Goal: Transaction & Acquisition: Book appointment/travel/reservation

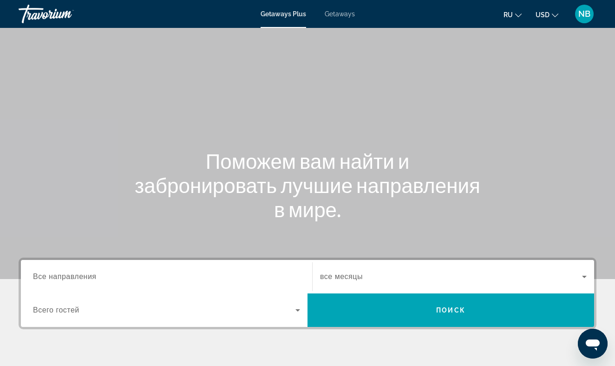
click at [112, 276] on input "Destination Все направления" at bounding box center [166, 276] width 267 height 11
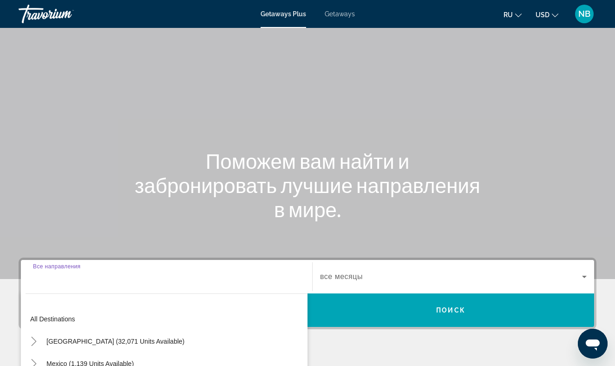
scroll to position [170, 0]
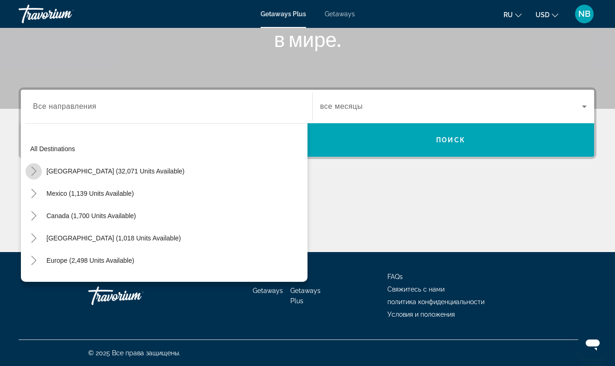
click at [32, 171] on icon "Toggle United States (32,071 units available)" at bounding box center [33, 170] width 9 height 9
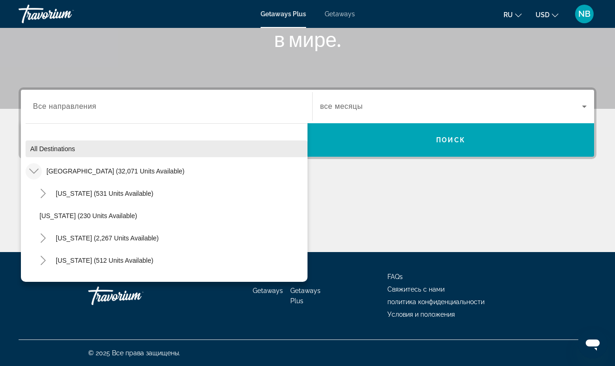
scroll to position [0, 0]
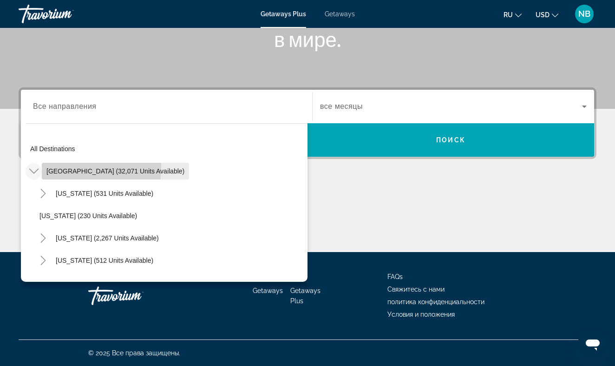
click at [68, 166] on span "Search widget" at bounding box center [115, 171] width 147 height 22
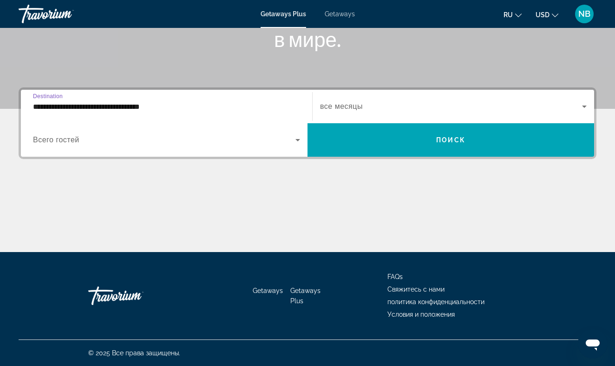
click at [83, 106] on input "**********" at bounding box center [166, 106] width 267 height 11
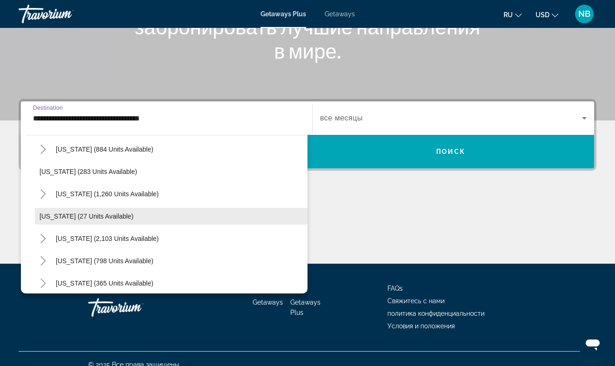
scroll to position [636, 0]
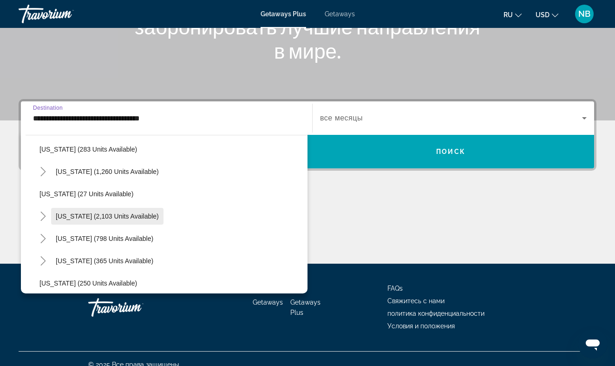
click at [76, 211] on span "Search widget" at bounding box center [107, 216] width 112 height 22
type input "**********"
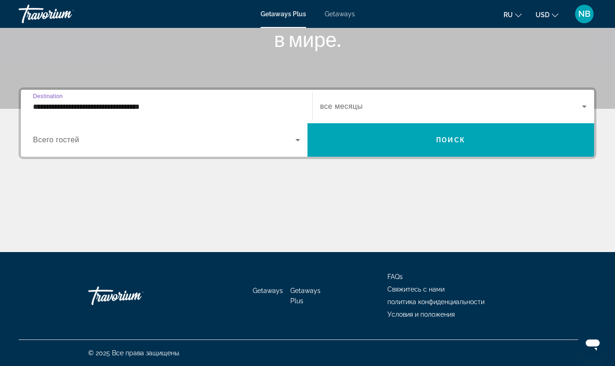
scroll to position [170, 0]
click at [335, 109] on span "все месяцы" at bounding box center [341, 106] width 43 height 8
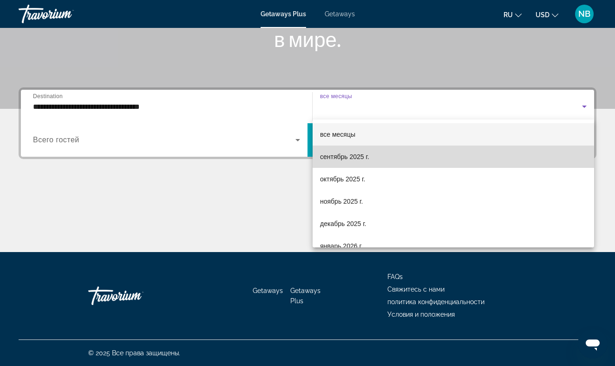
click at [334, 163] on mat-option "сентябрь 2025 г." at bounding box center [454, 156] width 282 height 22
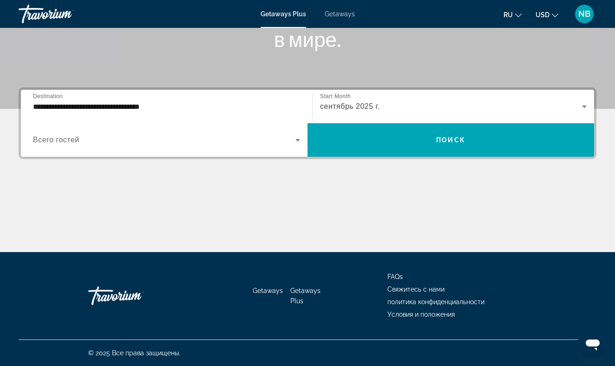
click at [242, 133] on div "Search widget" at bounding box center [166, 140] width 267 height 26
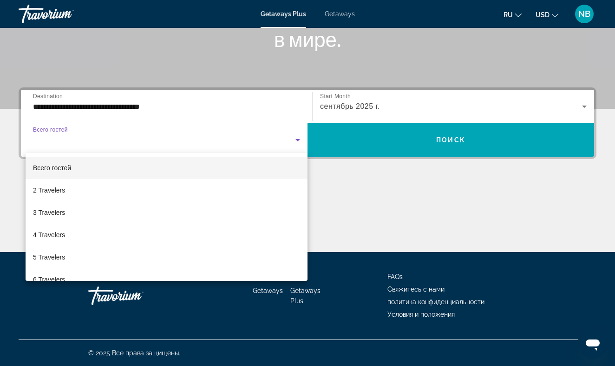
click at [359, 134] on div at bounding box center [307, 183] width 615 height 366
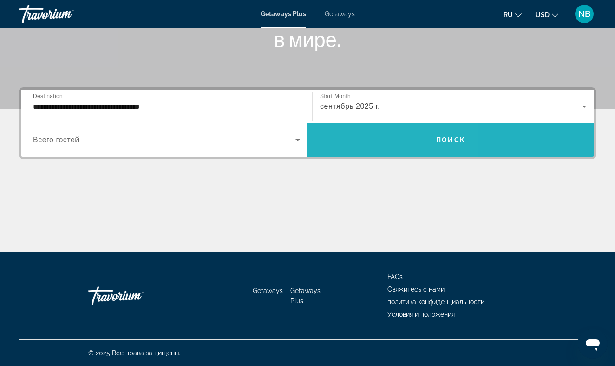
click at [359, 134] on span "Search widget" at bounding box center [451, 140] width 287 height 22
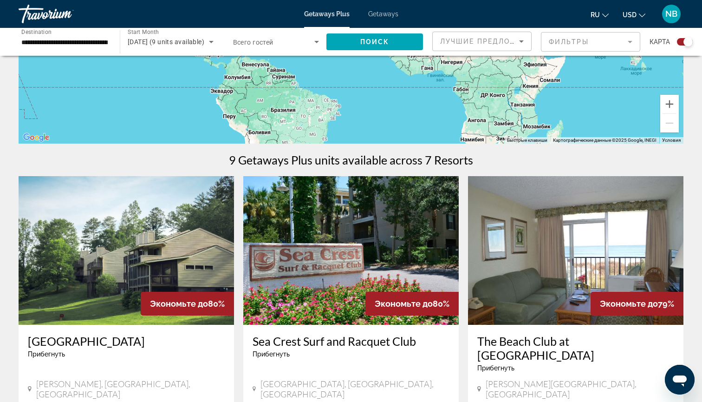
scroll to position [89, 0]
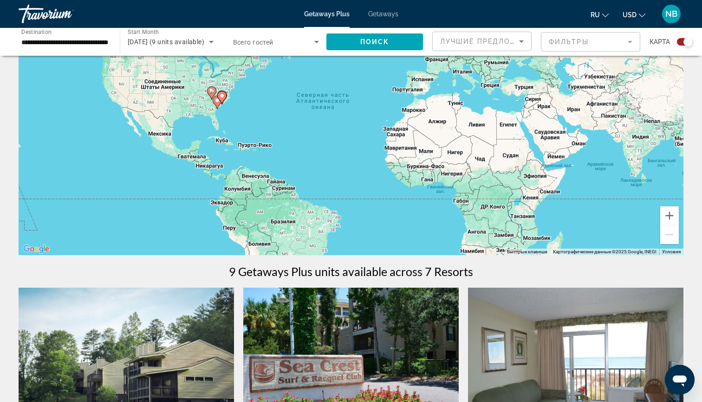
click at [563, 48] on mat-form-field "Фильтры" at bounding box center [590, 42] width 99 height 20
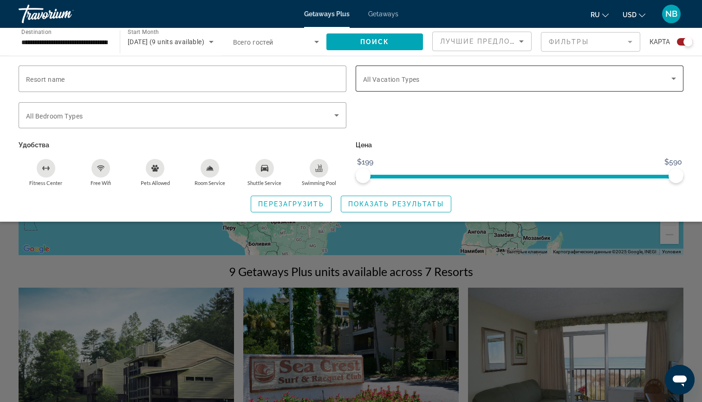
click at [409, 89] on div "Search widget" at bounding box center [519, 79] width 313 height 26
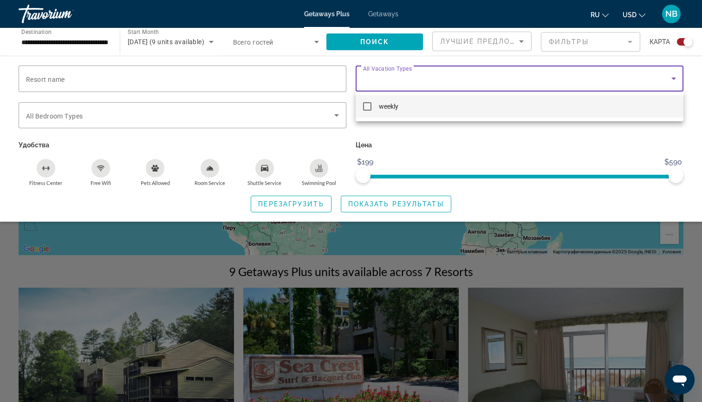
click at [409, 89] on div at bounding box center [351, 201] width 702 height 402
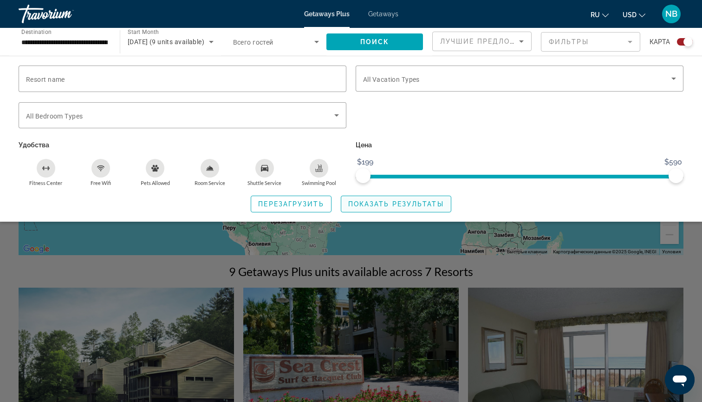
click at [349, 205] on span "Показать результаты" at bounding box center [396, 203] width 96 height 7
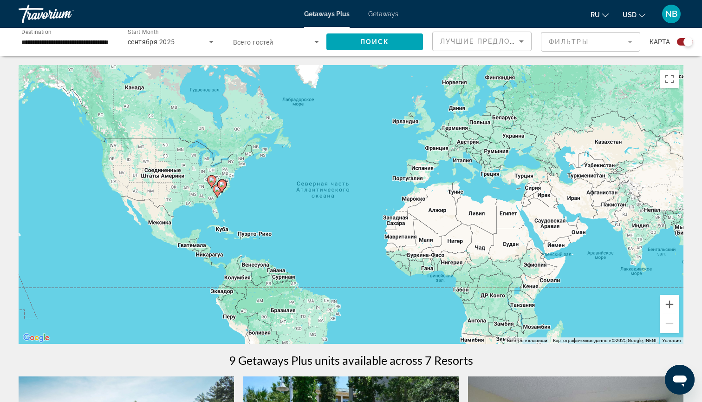
scroll to position [0, 0]
click at [384, 16] on span "Getaways" at bounding box center [383, 13] width 30 height 7
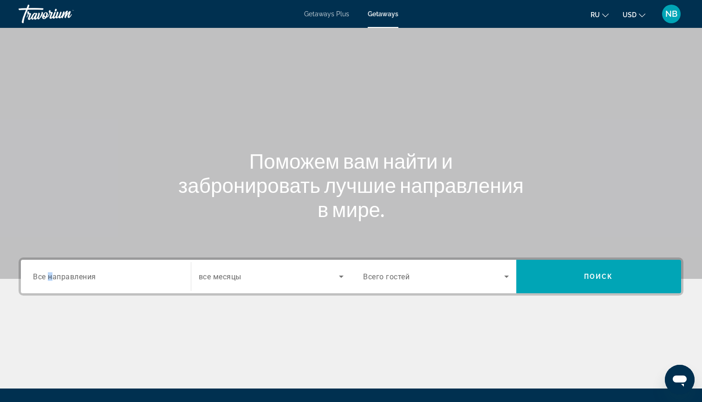
click at [51, 278] on span "Все направления" at bounding box center [64, 276] width 63 height 9
click at [51, 278] on input "Destination Все направления" at bounding box center [106, 276] width 146 height 11
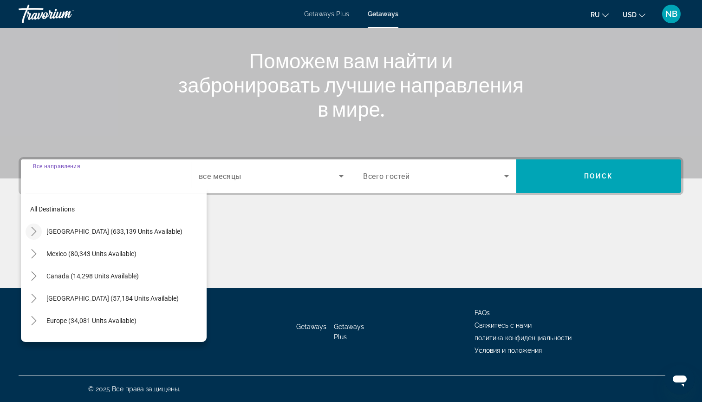
click at [31, 232] on icon "Toggle United States (633,139 units available)" at bounding box center [33, 231] width 9 height 9
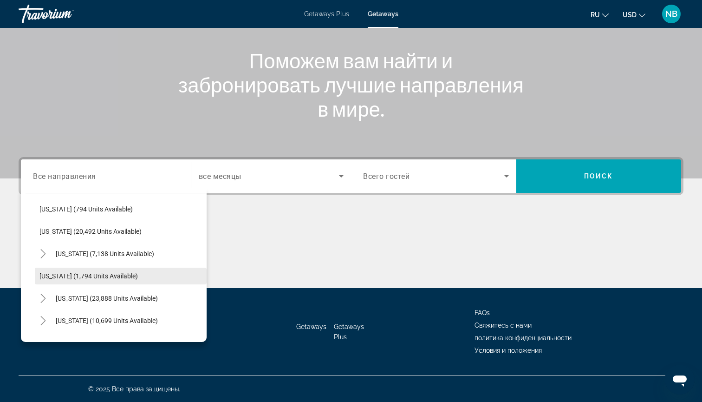
scroll to position [726, 0]
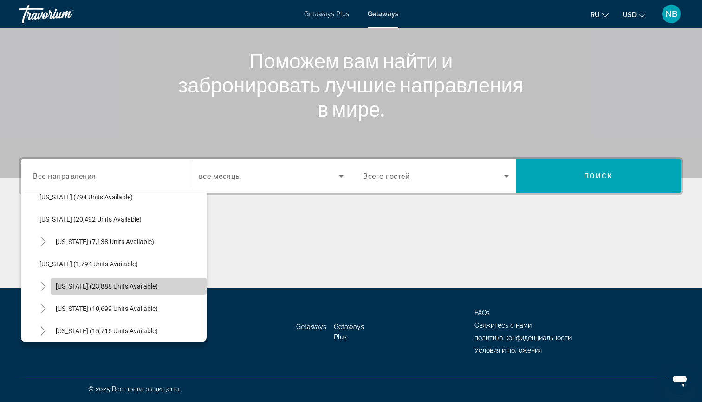
click at [77, 282] on span "Search widget" at bounding box center [129, 286] width 156 height 22
type input "**********"
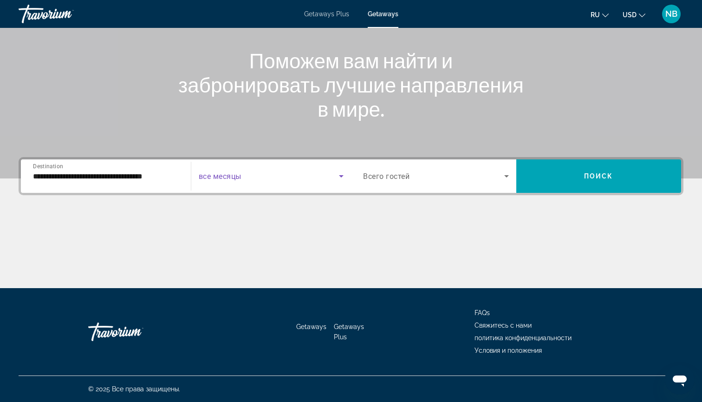
click at [247, 175] on span "Search widget" at bounding box center [269, 176] width 141 height 11
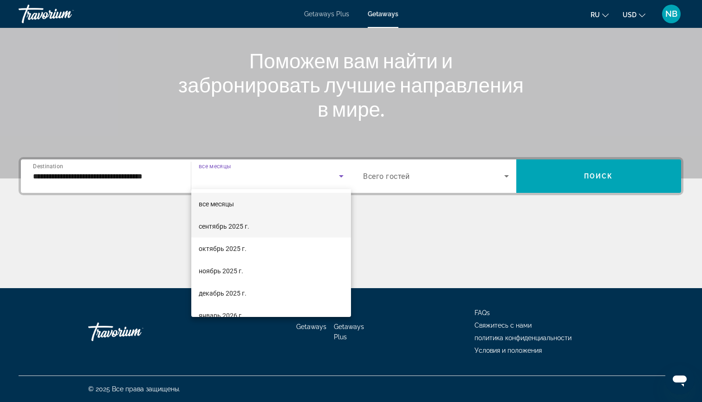
click at [248, 230] on span "сентябрь 2025 г." at bounding box center [224, 226] width 51 height 11
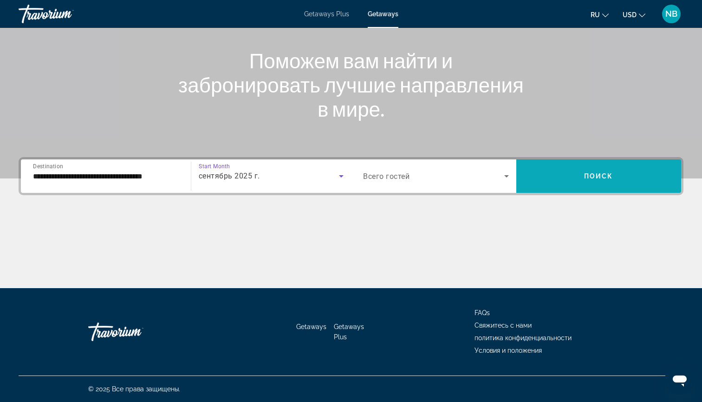
click at [563, 180] on span "Search widget" at bounding box center [599, 176] width 165 height 22
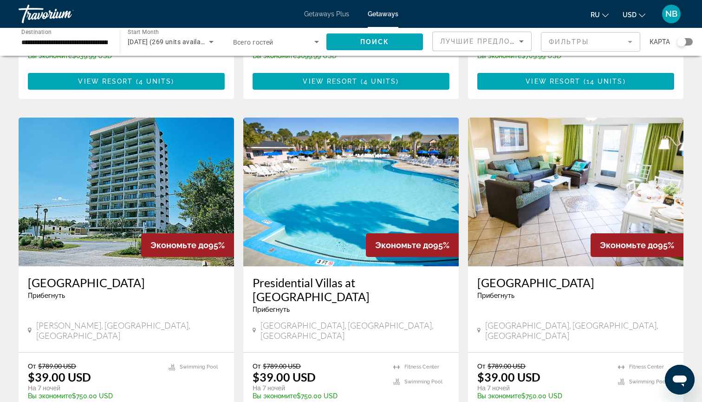
scroll to position [661, 0]
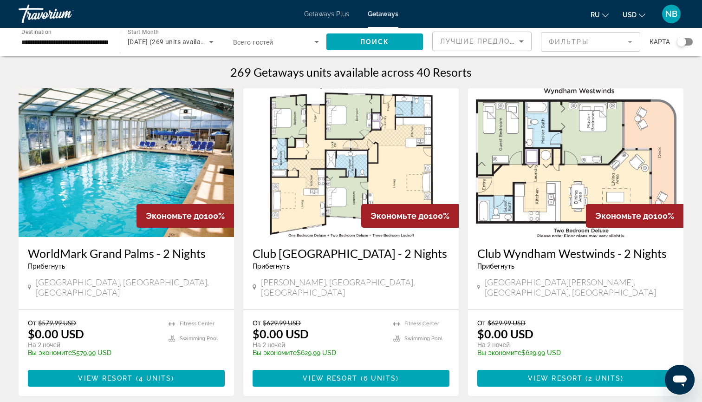
click at [211, 42] on icon "Search widget" at bounding box center [211, 42] width 5 height 2
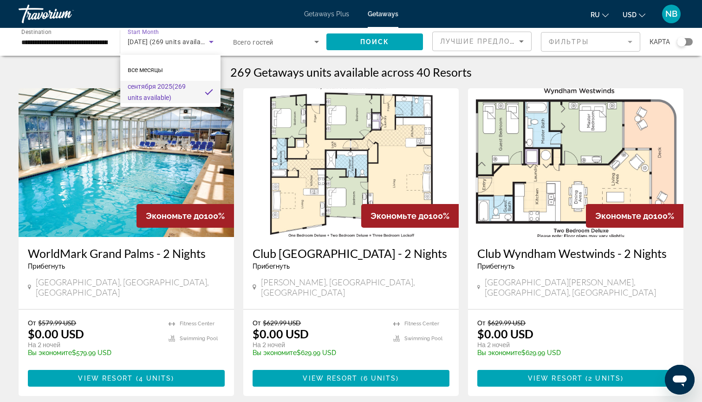
click at [615, 41] on div at bounding box center [351, 201] width 702 height 402
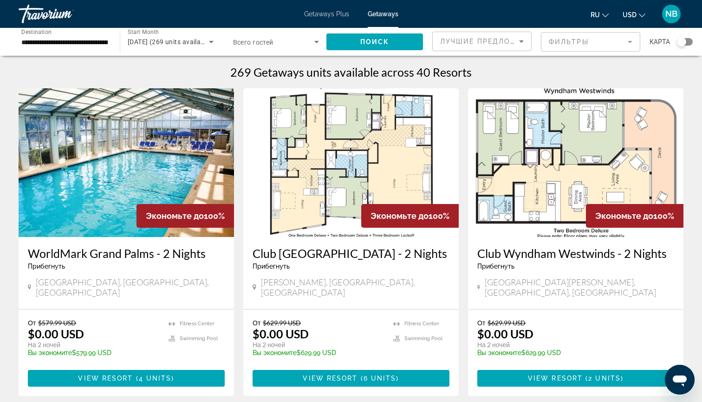
click at [615, 42] on mat-form-field "Фильтры" at bounding box center [590, 42] width 99 height 20
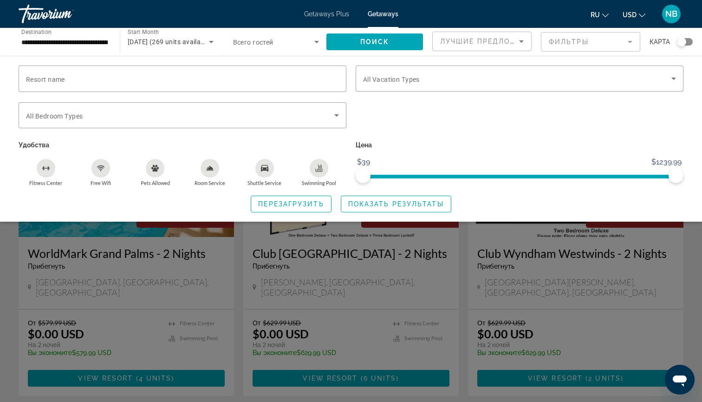
click at [438, 126] on div "Search widget" at bounding box center [519, 120] width 337 height 36
click at [360, 211] on span "Search widget" at bounding box center [396, 204] width 110 height 22
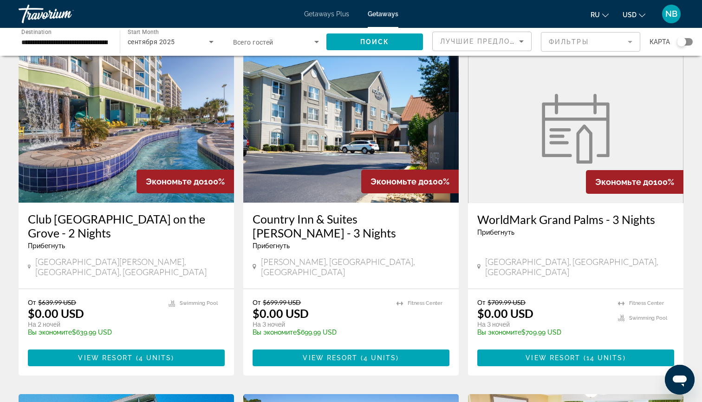
scroll to position [361, 0]
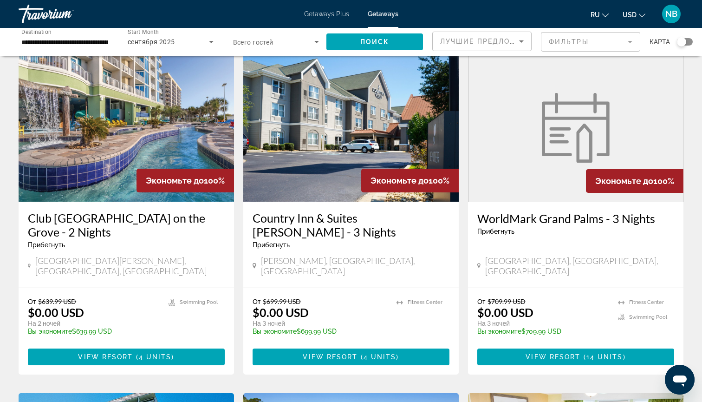
click at [90, 221] on h3 "Club Wyndham Towers on the Grove - 2 Nights" at bounding box center [126, 225] width 197 height 28
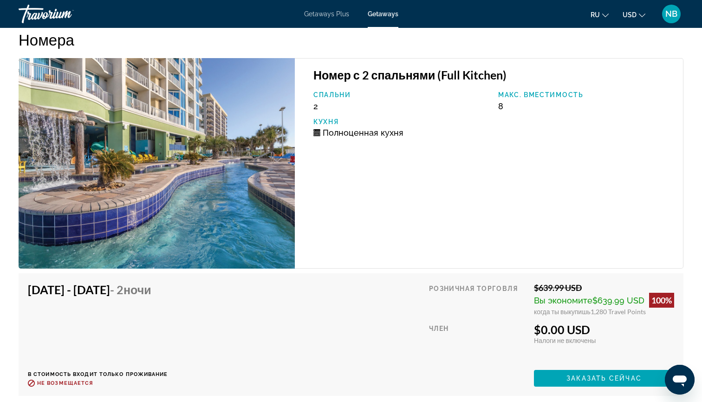
scroll to position [1679, 0]
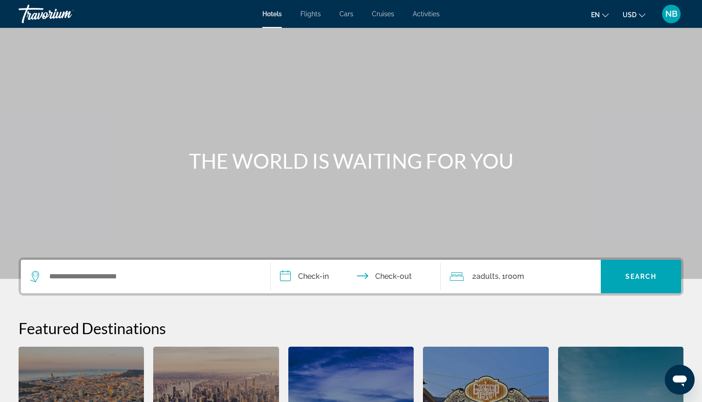
click at [42, 280] on div "Search widget" at bounding box center [143, 276] width 226 height 14
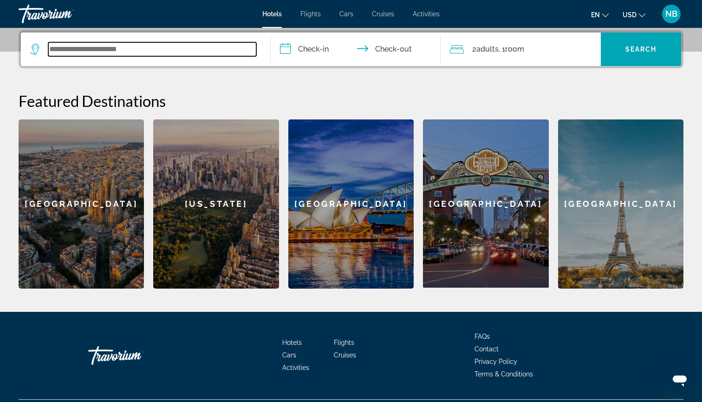
click at [92, 46] on input "Search widget" at bounding box center [152, 49] width 208 height 14
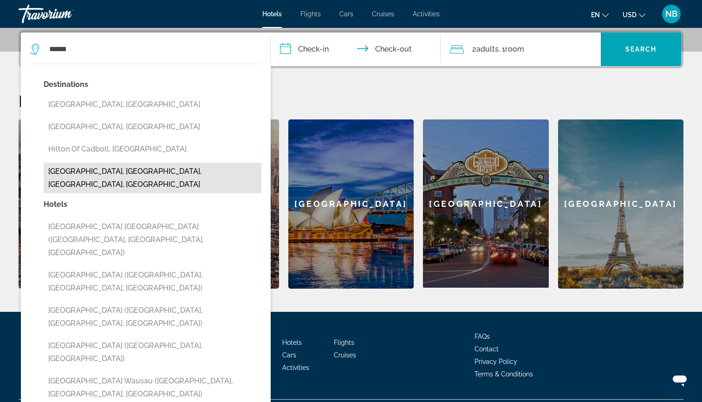
click at [101, 172] on button "[GEOGRAPHIC_DATA], [GEOGRAPHIC_DATA], [GEOGRAPHIC_DATA], [GEOGRAPHIC_DATA]" at bounding box center [153, 178] width 218 height 31
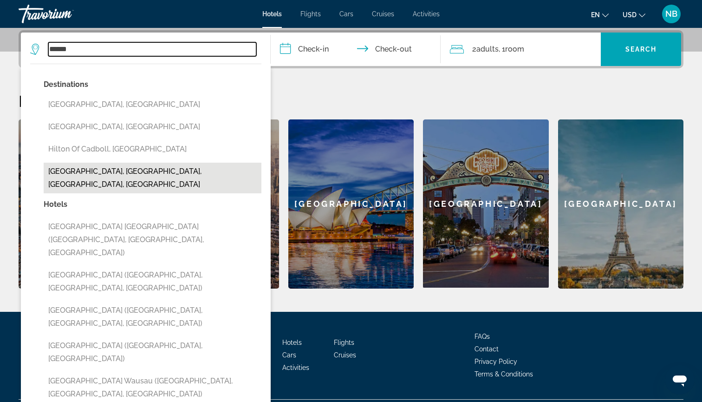
type input "**********"
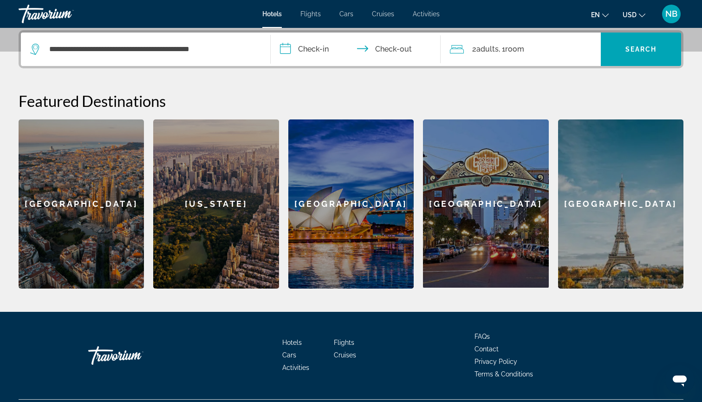
click at [301, 51] on input "**********" at bounding box center [358, 51] width 174 height 36
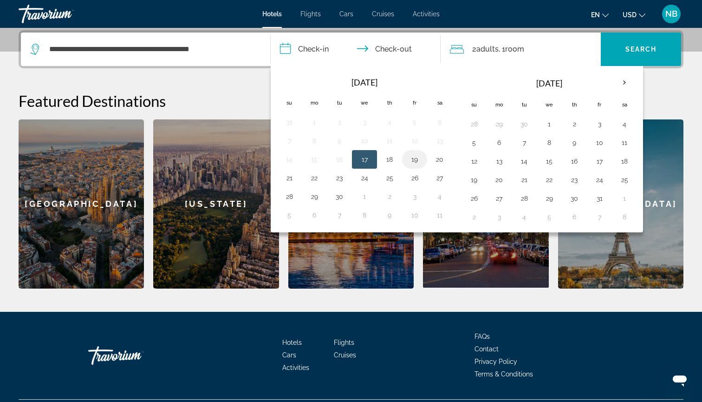
click at [424, 160] on td "19" at bounding box center [414, 159] width 25 height 19
click at [417, 162] on button "19" at bounding box center [414, 159] width 15 height 13
click at [291, 184] on button "21" at bounding box center [289, 177] width 15 height 13
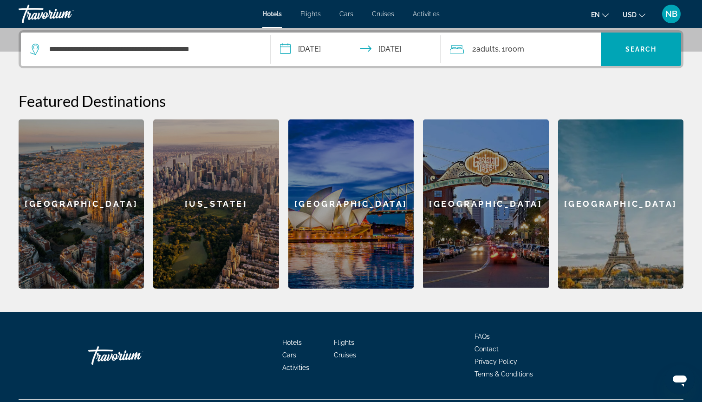
click at [391, 52] on input "**********" at bounding box center [358, 51] width 174 height 36
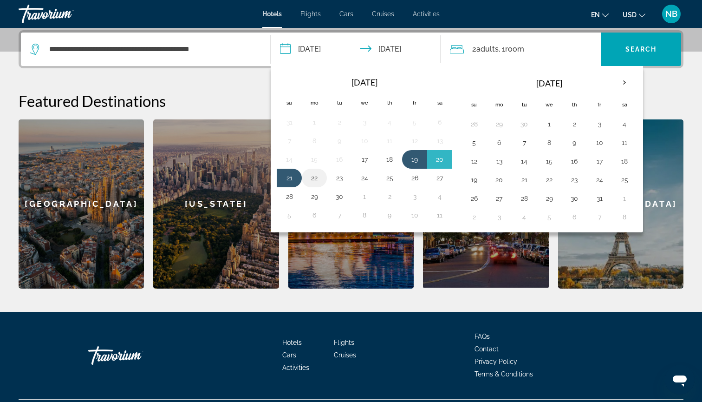
click at [309, 180] on button "22" at bounding box center [314, 177] width 15 height 13
click at [420, 161] on button "19" at bounding box center [414, 159] width 15 height 13
type input "**********"
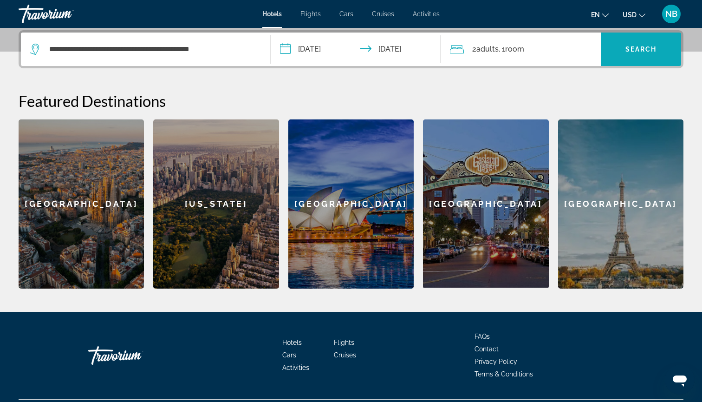
click at [616, 43] on span "Search widget" at bounding box center [641, 49] width 80 height 22
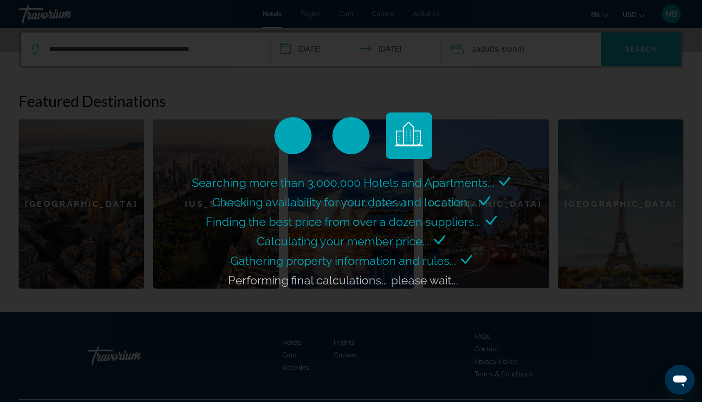
scroll to position [0, 0]
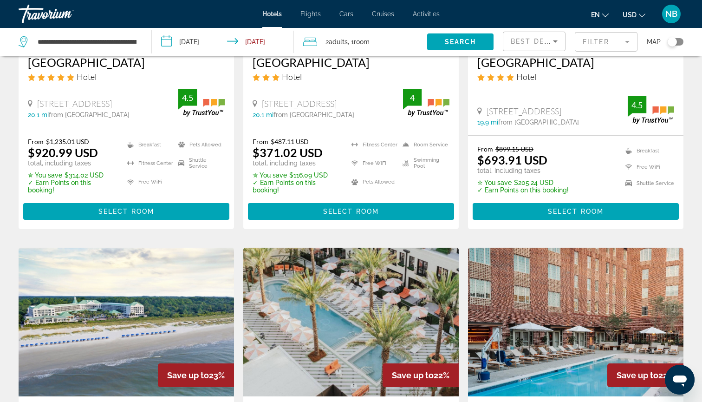
scroll to position [296, 0]
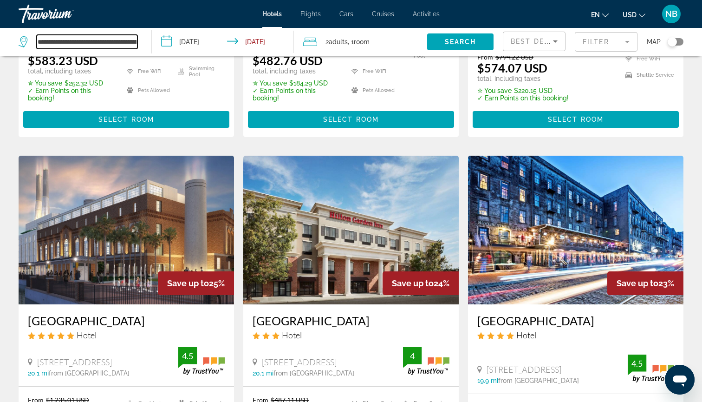
click at [89, 39] on input "**********" at bounding box center [87, 42] width 101 height 14
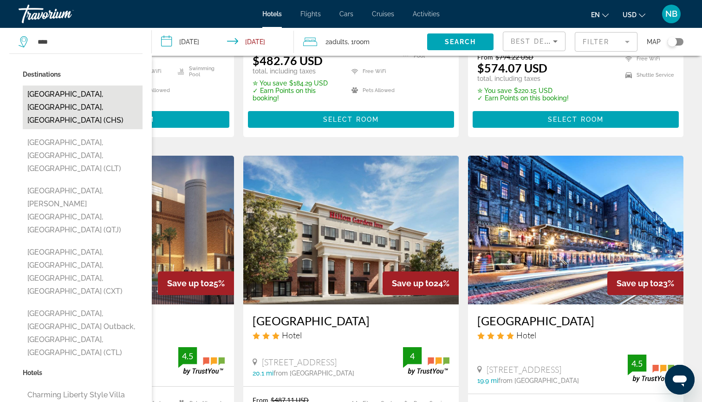
click at [80, 101] on button "[GEOGRAPHIC_DATA], [GEOGRAPHIC_DATA], [GEOGRAPHIC_DATA] (CHS)" at bounding box center [83, 107] width 120 height 44
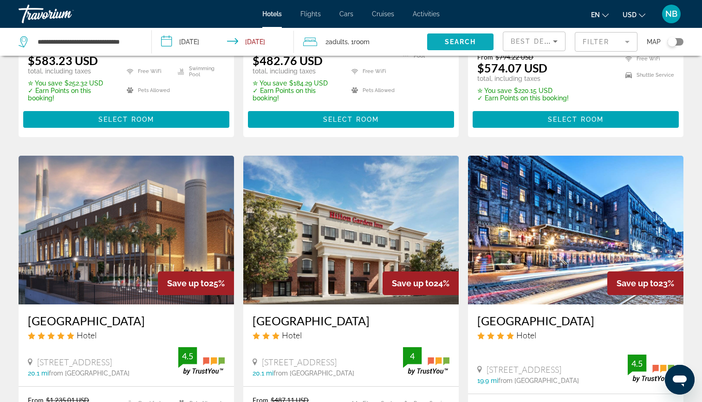
click at [443, 46] on span "Search widget" at bounding box center [460, 42] width 66 height 22
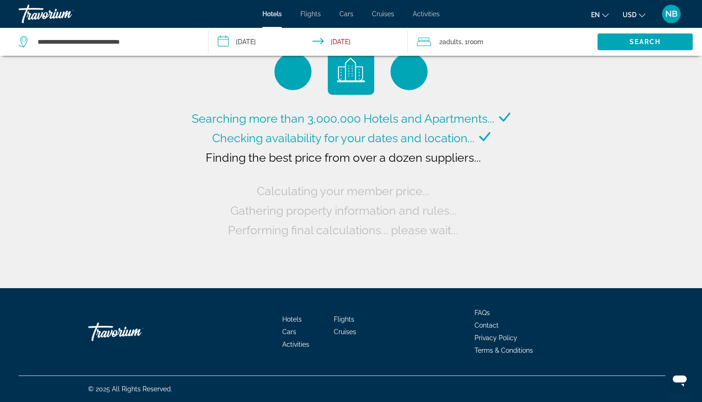
scroll to position [0, 0]
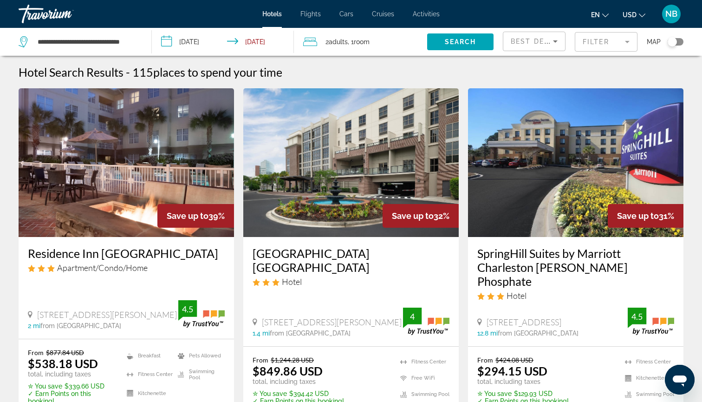
click at [677, 42] on div "Toggle map" at bounding box center [676, 41] width 16 height 7
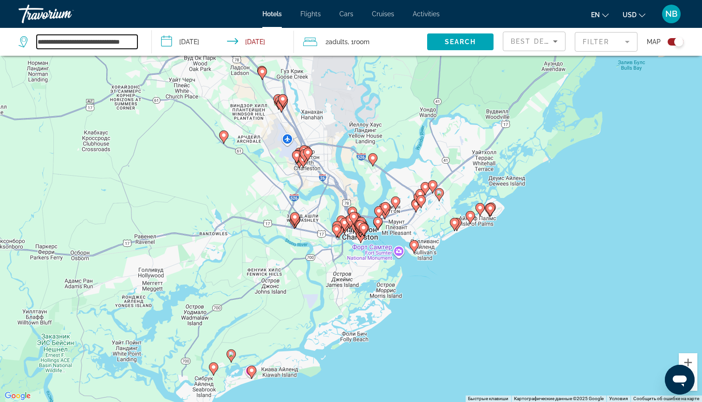
click at [81, 46] on input "**********" at bounding box center [87, 42] width 101 height 14
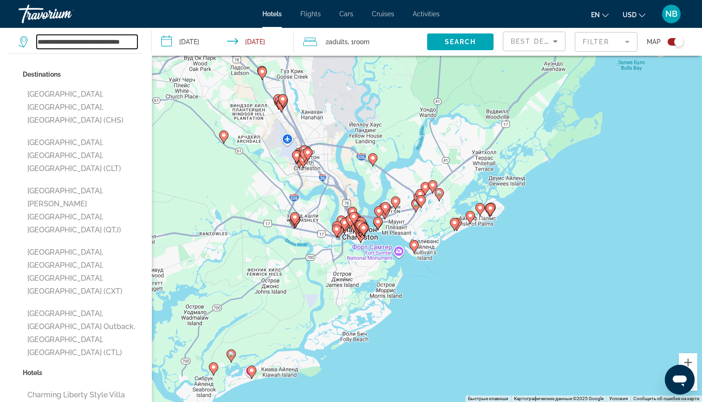
click at [81, 46] on input "**********" at bounding box center [87, 42] width 101 height 14
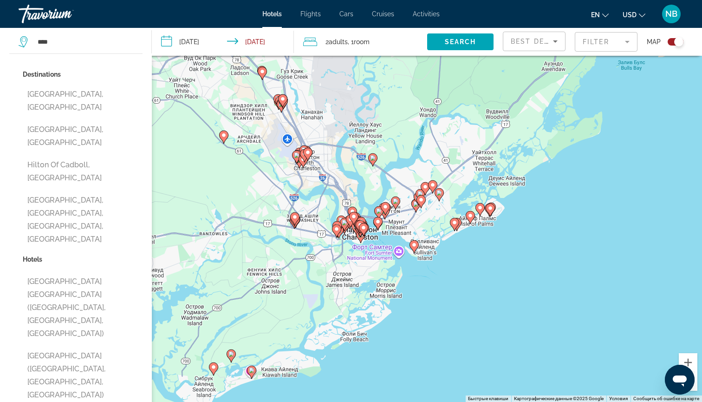
drag, startPoint x: 82, startPoint y: 48, endPoint x: 58, endPoint y: 175, distance: 129.7
click at [58, 191] on button "[GEOGRAPHIC_DATA], [GEOGRAPHIC_DATA], [GEOGRAPHIC_DATA], [GEOGRAPHIC_DATA]" at bounding box center [83, 219] width 120 height 57
type input "**********"
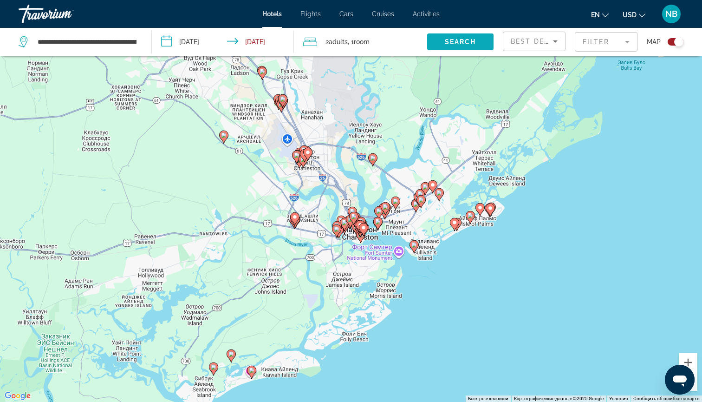
click at [450, 50] on span "Search widget" at bounding box center [460, 42] width 66 height 22
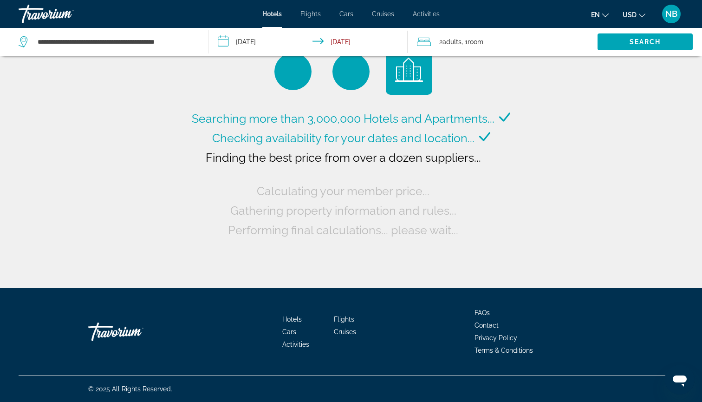
scroll to position [0, 0]
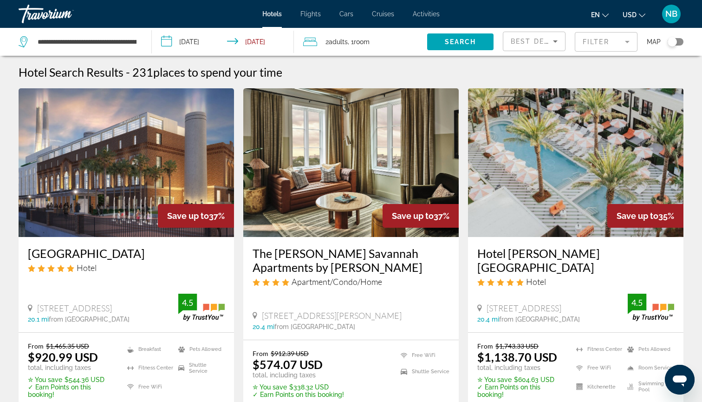
click at [530, 40] on span "Best Deals" at bounding box center [535, 41] width 48 height 7
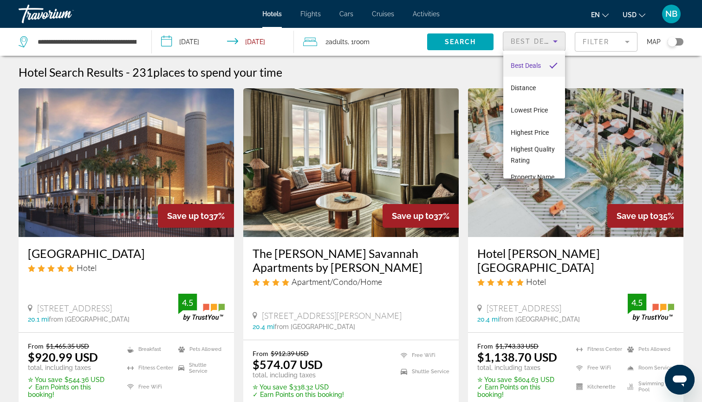
click at [530, 40] on div at bounding box center [351, 201] width 702 height 402
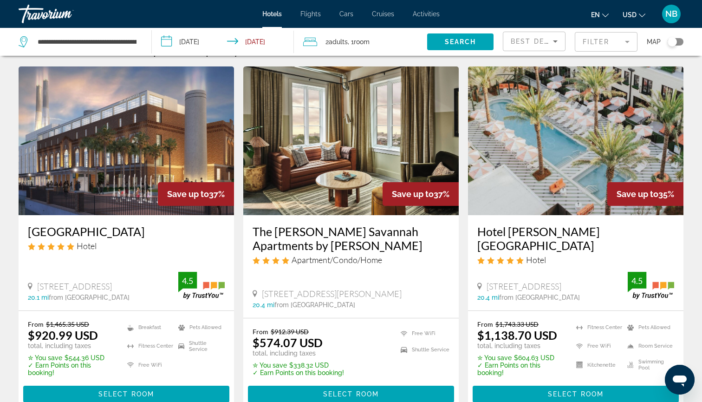
scroll to position [22, 0]
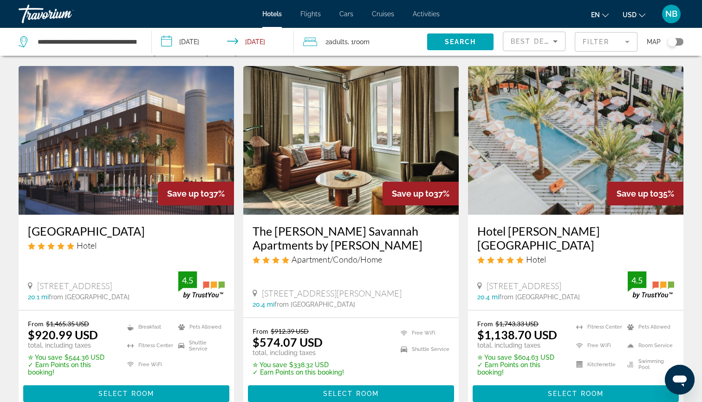
click at [377, 156] on img "Main content" at bounding box center [351, 140] width 216 height 149
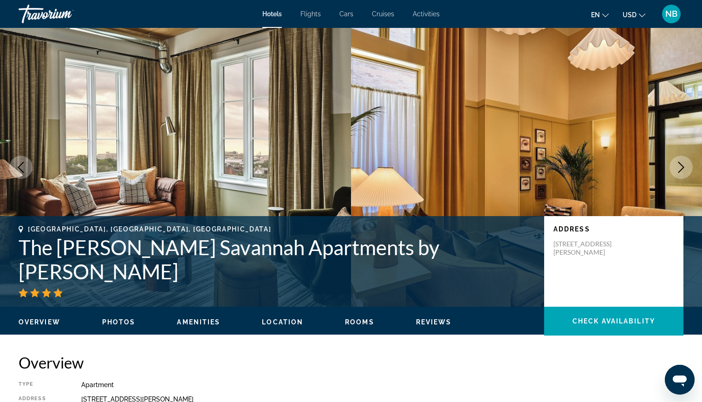
click at [682, 172] on icon "Next image" at bounding box center [681, 167] width 11 height 11
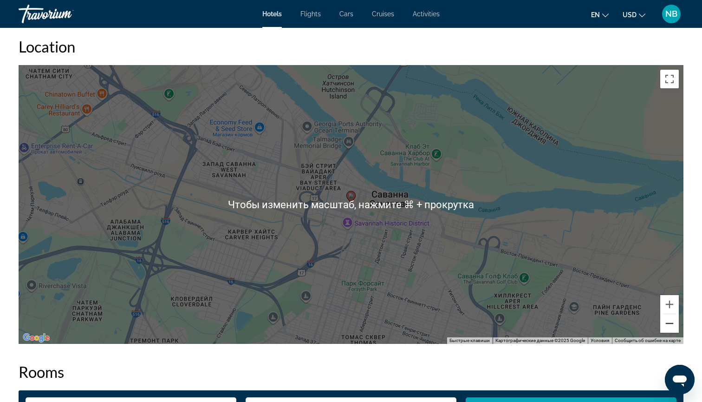
click at [663, 329] on button "Уменьшить" at bounding box center [670, 323] width 19 height 19
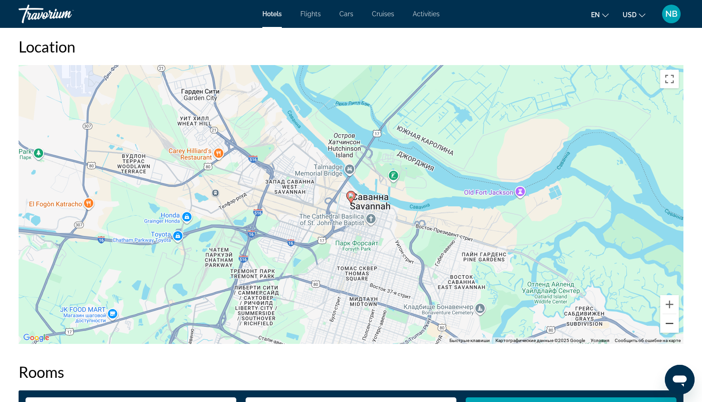
click at [663, 329] on button "Уменьшить" at bounding box center [670, 323] width 19 height 19
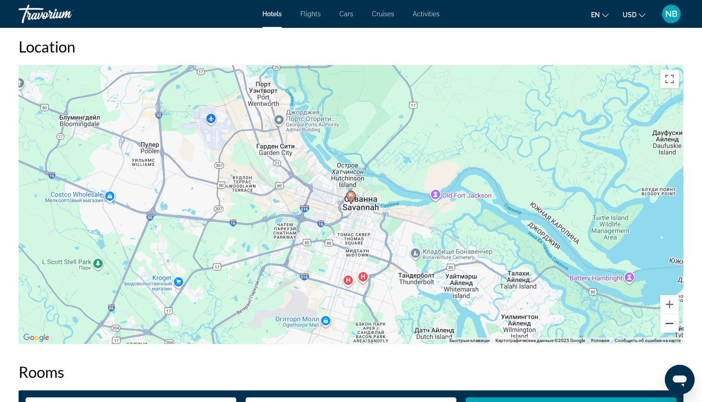
click at [663, 329] on button "Уменьшить" at bounding box center [670, 323] width 19 height 19
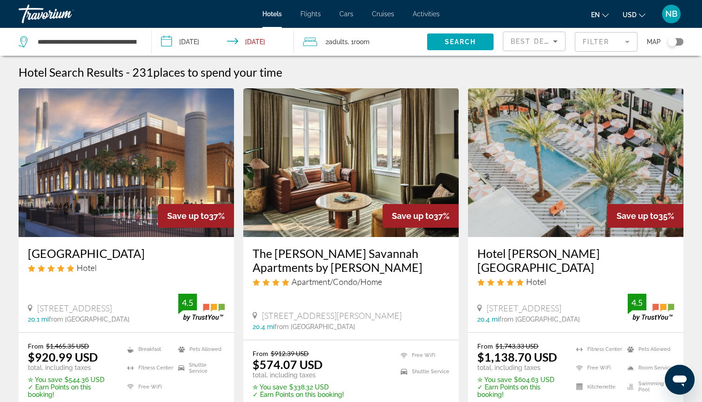
click at [193, 43] on input "**********" at bounding box center [225, 43] width 146 height 31
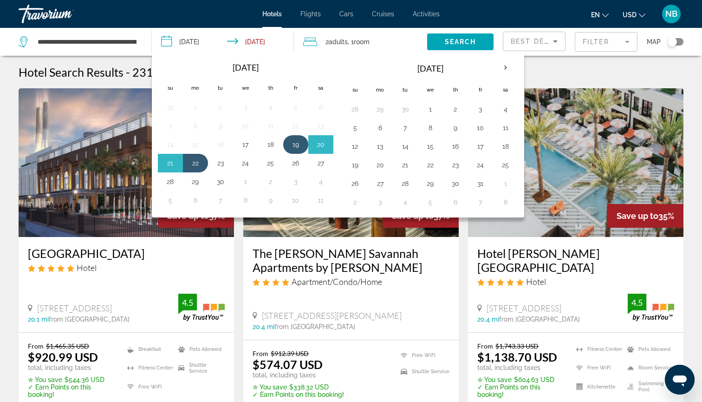
click at [291, 148] on button "19" at bounding box center [296, 144] width 15 height 13
click at [165, 167] on button "21" at bounding box center [170, 163] width 15 height 13
type input "**********"
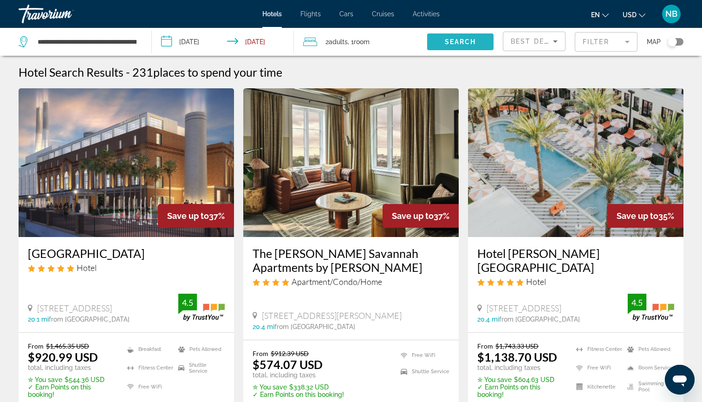
click at [464, 44] on span "Search" at bounding box center [461, 41] width 32 height 7
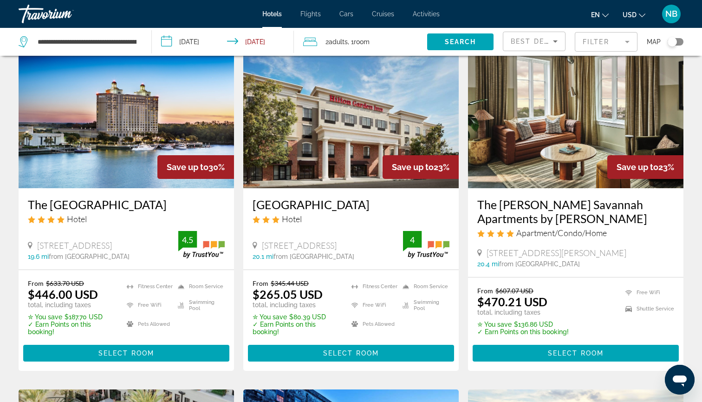
scroll to position [52, 0]
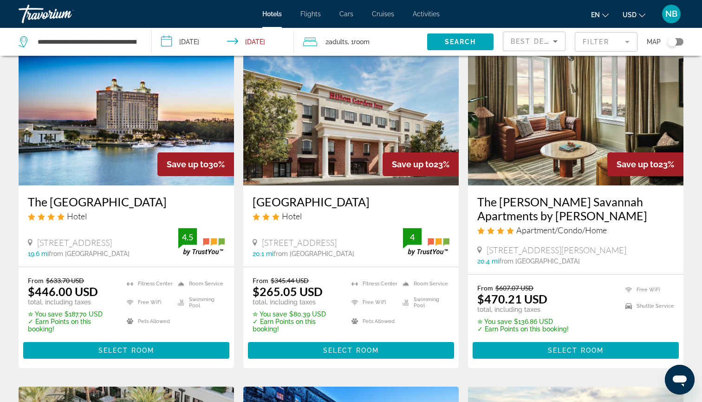
click at [178, 121] on img "Main content" at bounding box center [127, 111] width 216 height 149
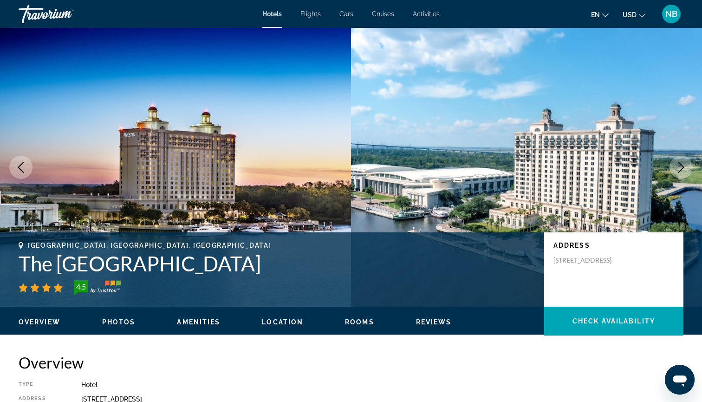
scroll to position [87, 0]
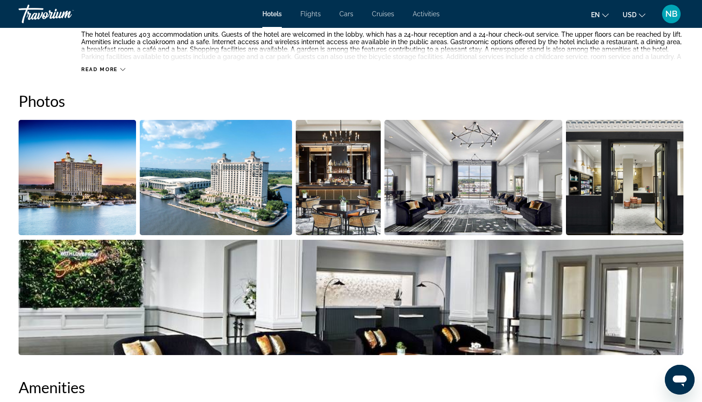
click at [70, 199] on img "Open full-screen image slider" at bounding box center [78, 177] width 118 height 115
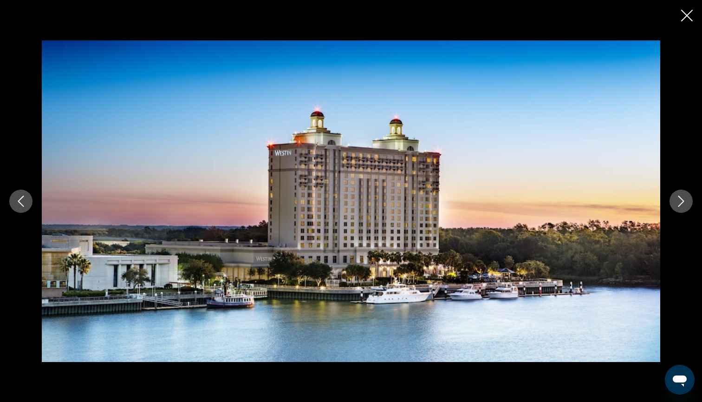
click at [682, 210] on button "Next image" at bounding box center [681, 201] width 23 height 23
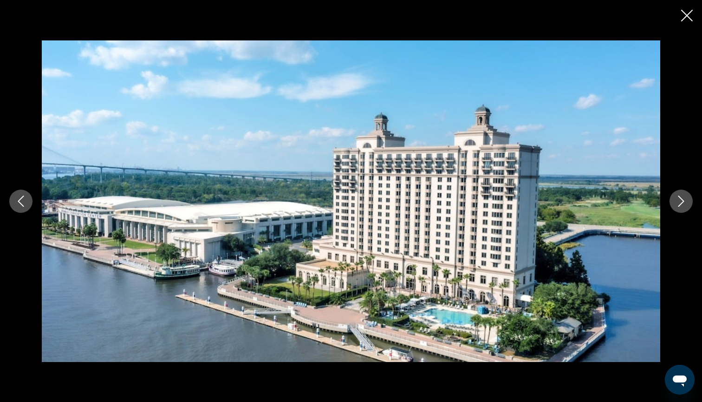
click at [682, 210] on button "Next image" at bounding box center [681, 201] width 23 height 23
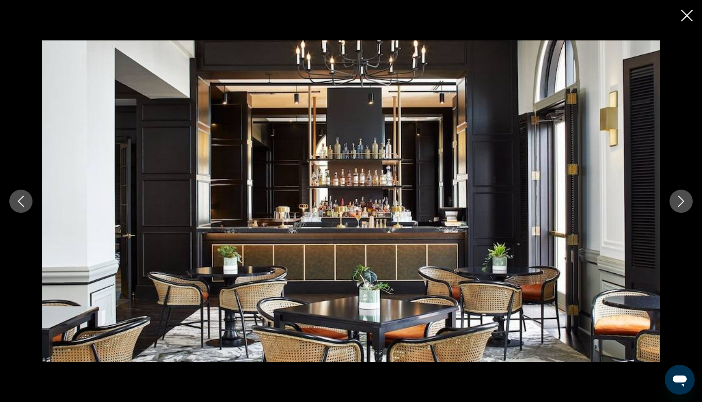
click at [682, 210] on button "Next image" at bounding box center [681, 201] width 23 height 23
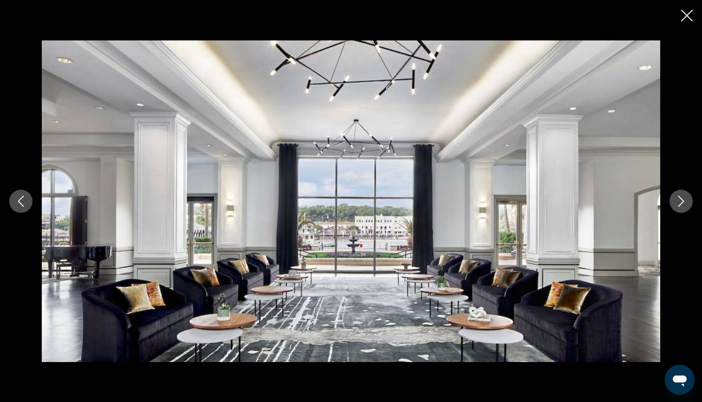
click at [682, 210] on button "Next image" at bounding box center [681, 201] width 23 height 23
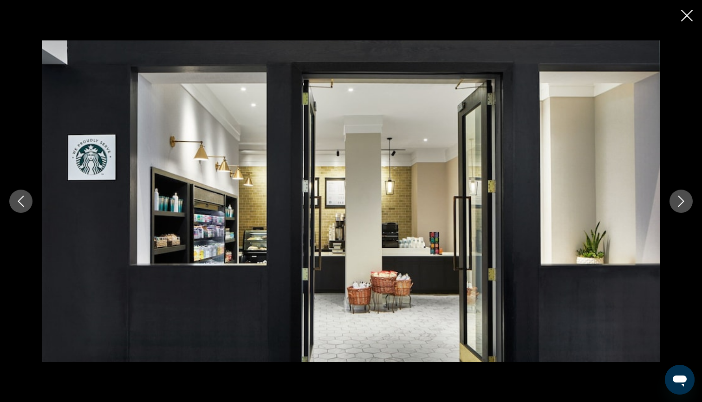
click at [682, 210] on button "Next image" at bounding box center [681, 201] width 23 height 23
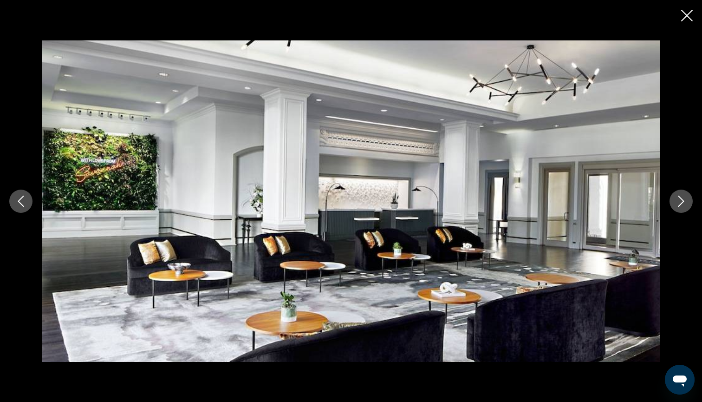
click at [682, 210] on button "Next image" at bounding box center [681, 201] width 23 height 23
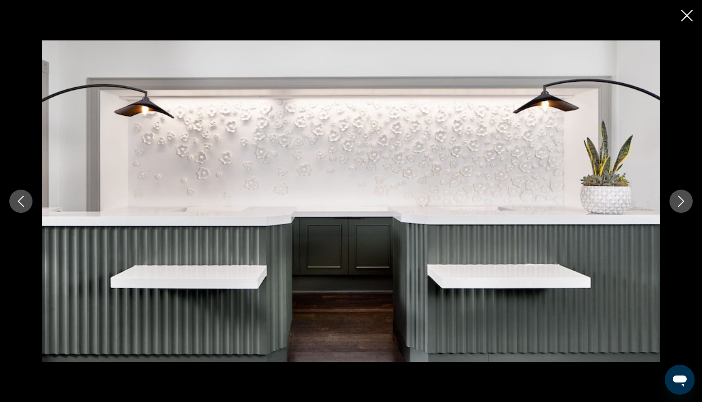
click at [682, 210] on button "Next image" at bounding box center [681, 201] width 23 height 23
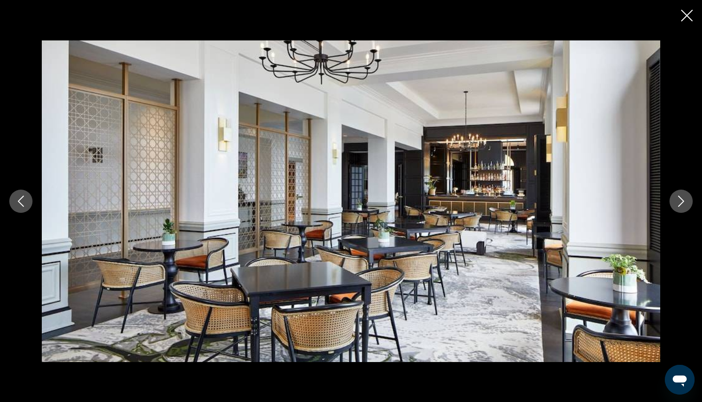
click at [682, 210] on button "Next image" at bounding box center [681, 201] width 23 height 23
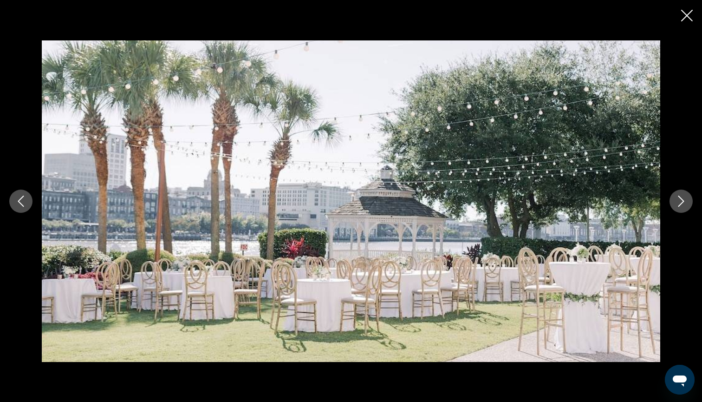
click at [682, 210] on button "Next image" at bounding box center [681, 201] width 23 height 23
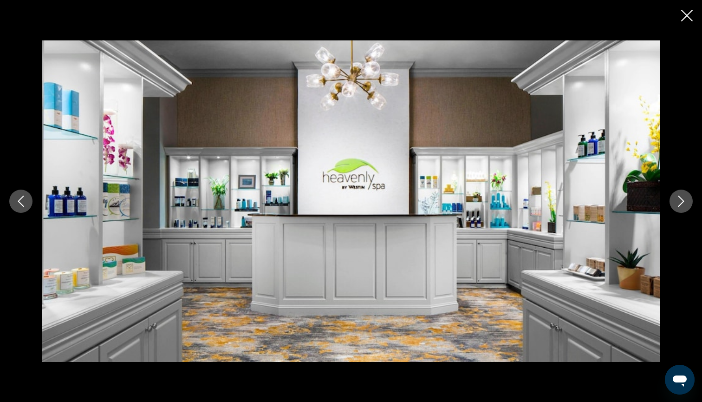
click at [682, 210] on button "Next image" at bounding box center [681, 201] width 23 height 23
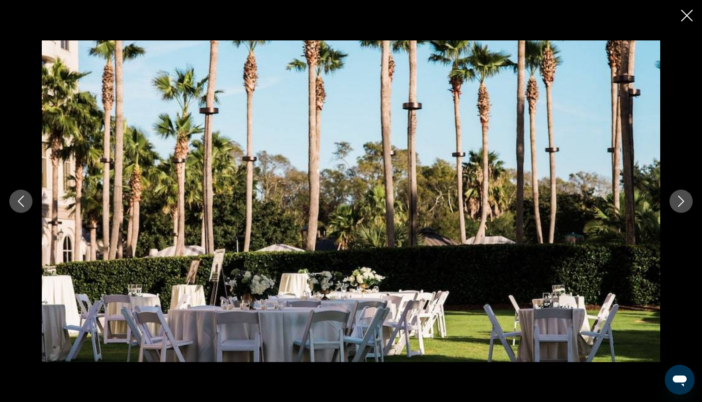
click at [682, 210] on button "Next image" at bounding box center [681, 201] width 23 height 23
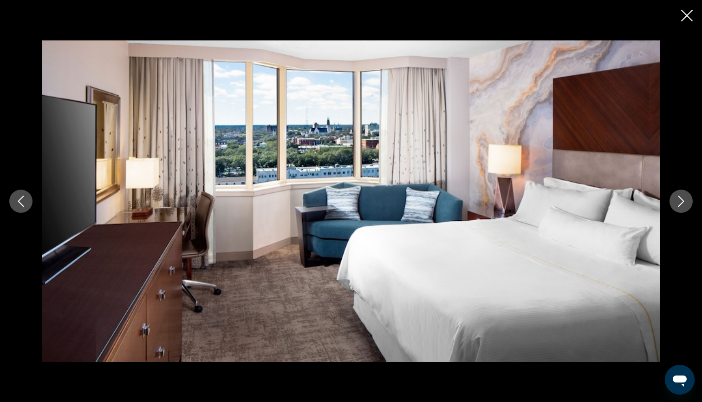
click at [682, 210] on button "Next image" at bounding box center [681, 201] width 23 height 23
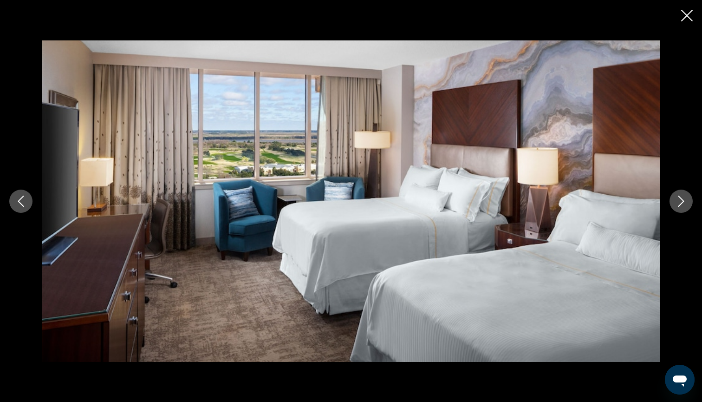
click at [682, 210] on button "Next image" at bounding box center [681, 201] width 23 height 23
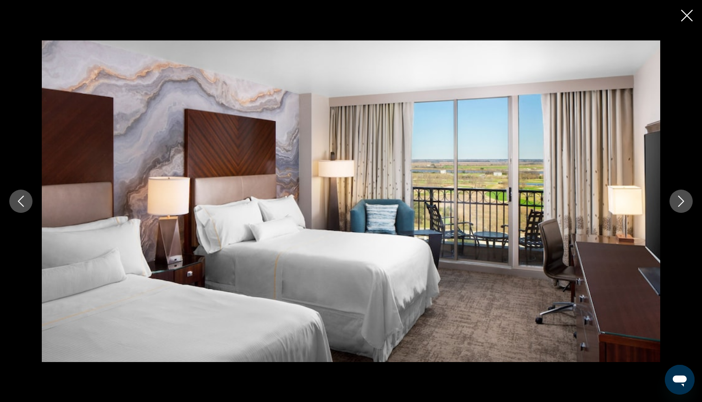
click at [682, 210] on button "Next image" at bounding box center [681, 201] width 23 height 23
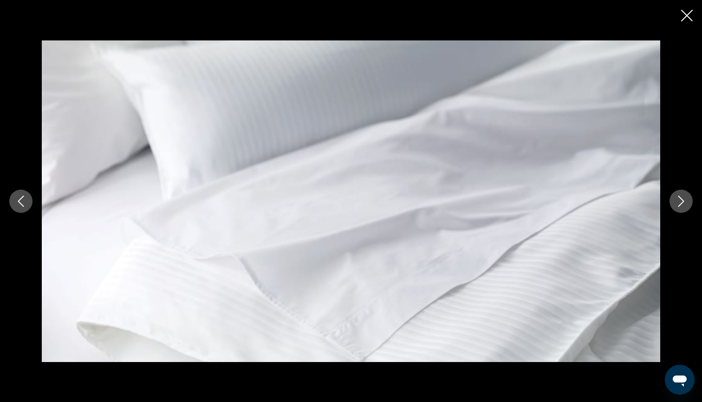
click at [683, 211] on button "Next image" at bounding box center [681, 201] width 23 height 23
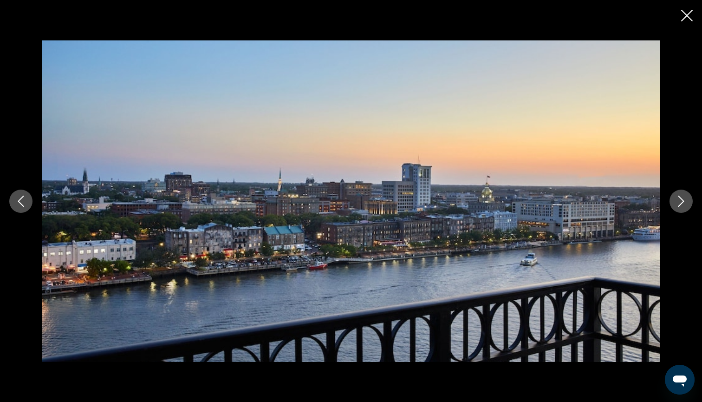
click at [683, 211] on button "Next image" at bounding box center [681, 201] width 23 height 23
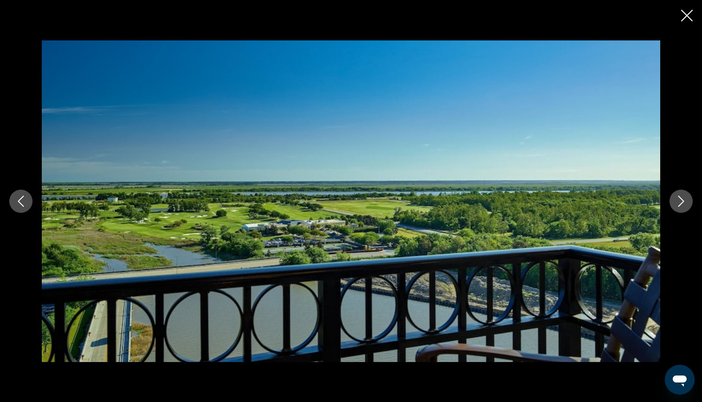
click at [683, 211] on button "Next image" at bounding box center [681, 201] width 23 height 23
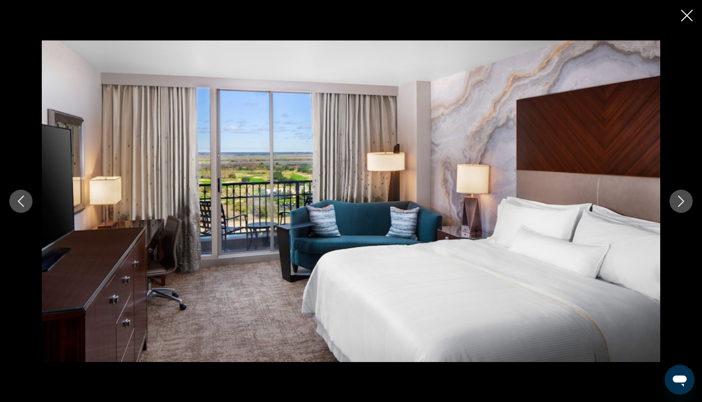
click at [682, 211] on button "Next image" at bounding box center [681, 201] width 23 height 23
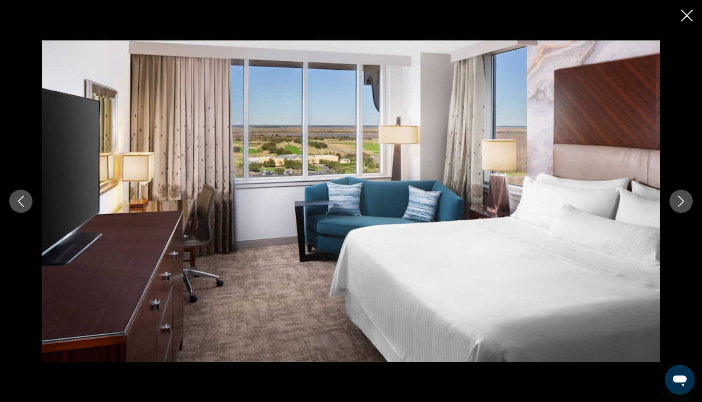
click at [682, 211] on button "Next image" at bounding box center [681, 201] width 23 height 23
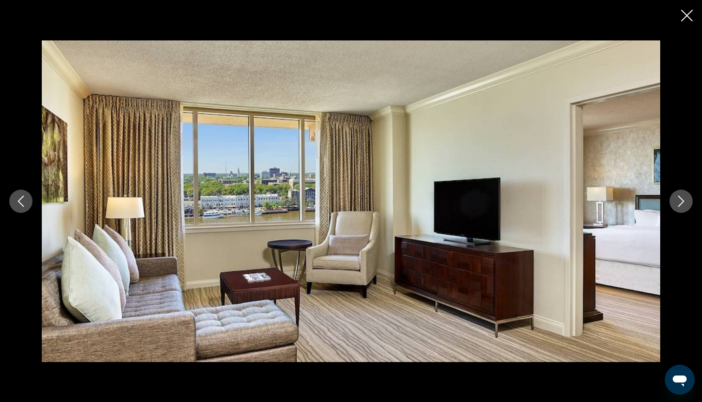
click at [682, 211] on button "Next image" at bounding box center [681, 201] width 23 height 23
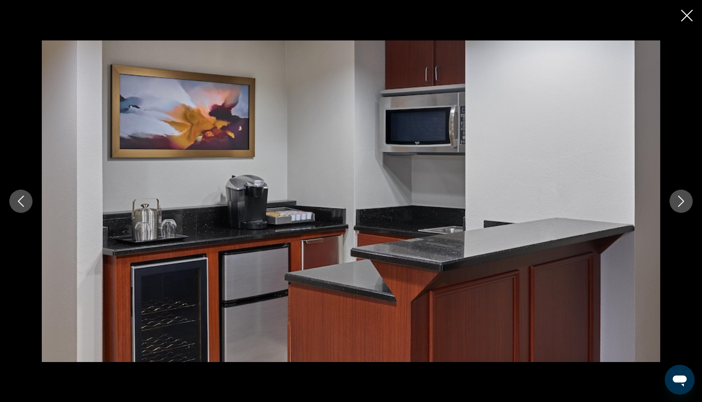
click at [682, 211] on button "Next image" at bounding box center [681, 201] width 23 height 23
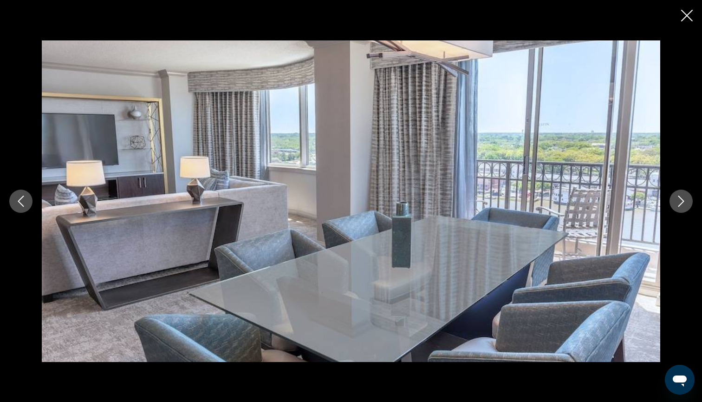
click at [682, 211] on button "Next image" at bounding box center [681, 201] width 23 height 23
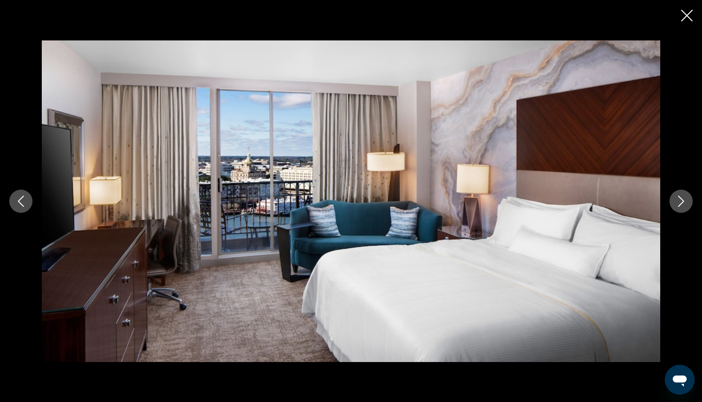
click at [682, 211] on button "Next image" at bounding box center [681, 201] width 23 height 23
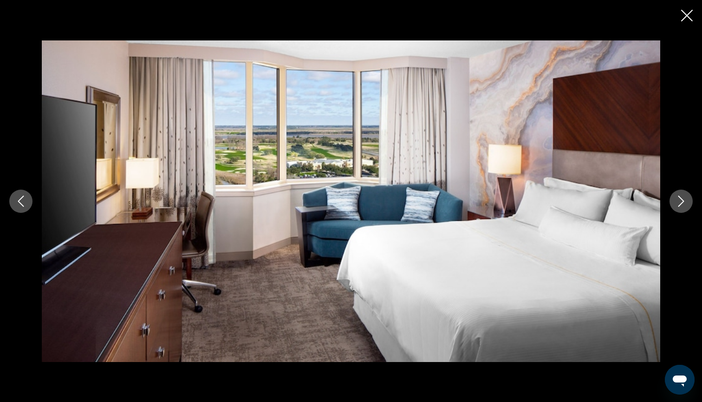
click at [682, 207] on button "Next image" at bounding box center [681, 201] width 23 height 23
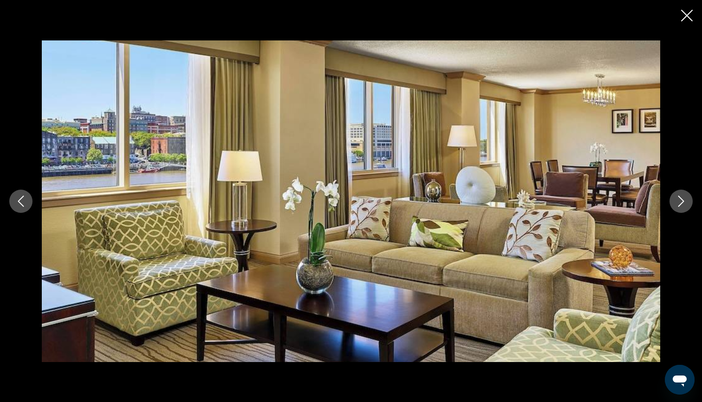
click at [682, 207] on button "Next image" at bounding box center [681, 201] width 23 height 23
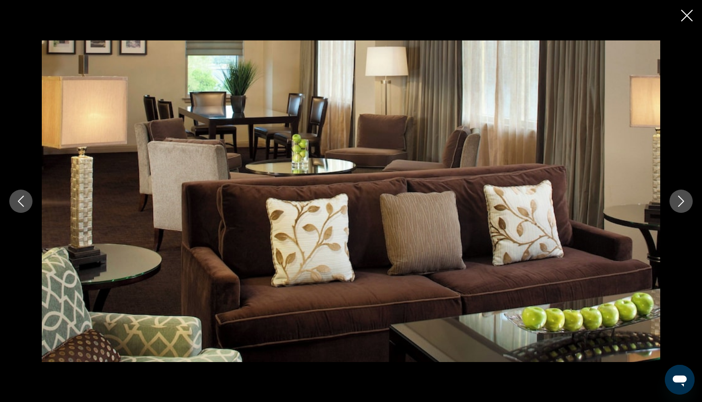
click at [682, 207] on button "Next image" at bounding box center [681, 201] width 23 height 23
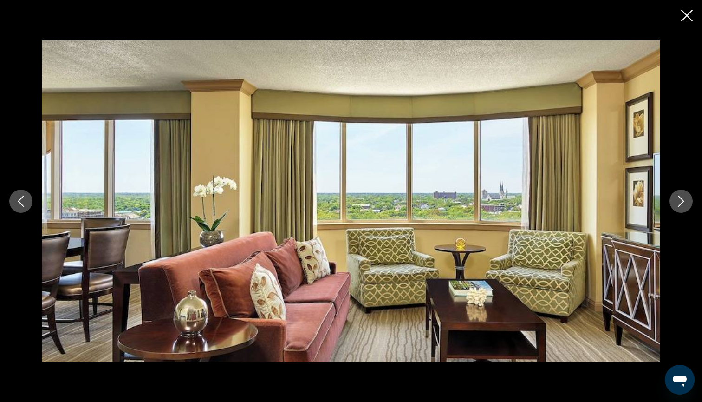
click at [682, 207] on button "Next image" at bounding box center [681, 201] width 23 height 23
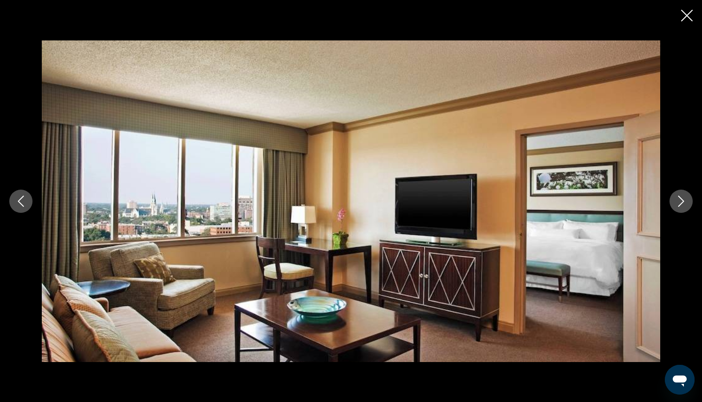
click at [684, 23] on button "Close slideshow" at bounding box center [688, 16] width 12 height 14
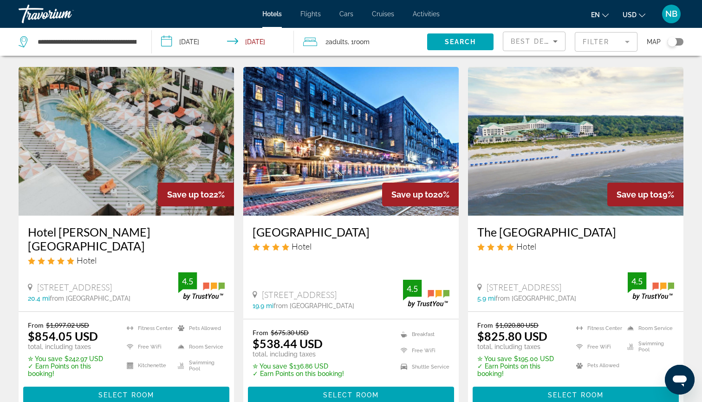
scroll to position [372, 0]
